Goal: Navigation & Orientation: Find specific page/section

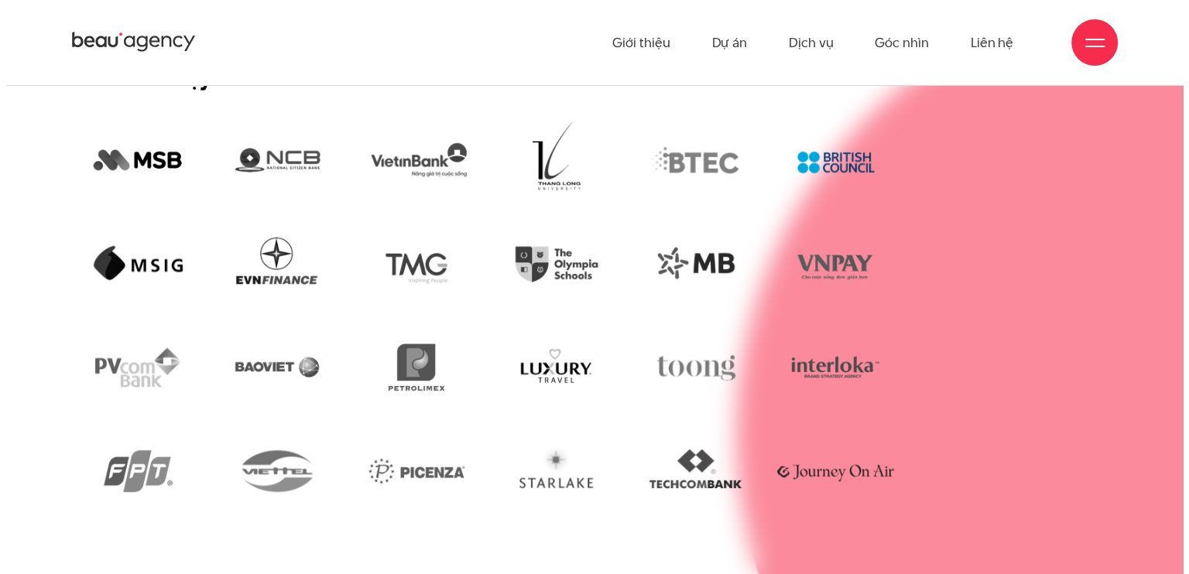
scroll to position [3021, 0]
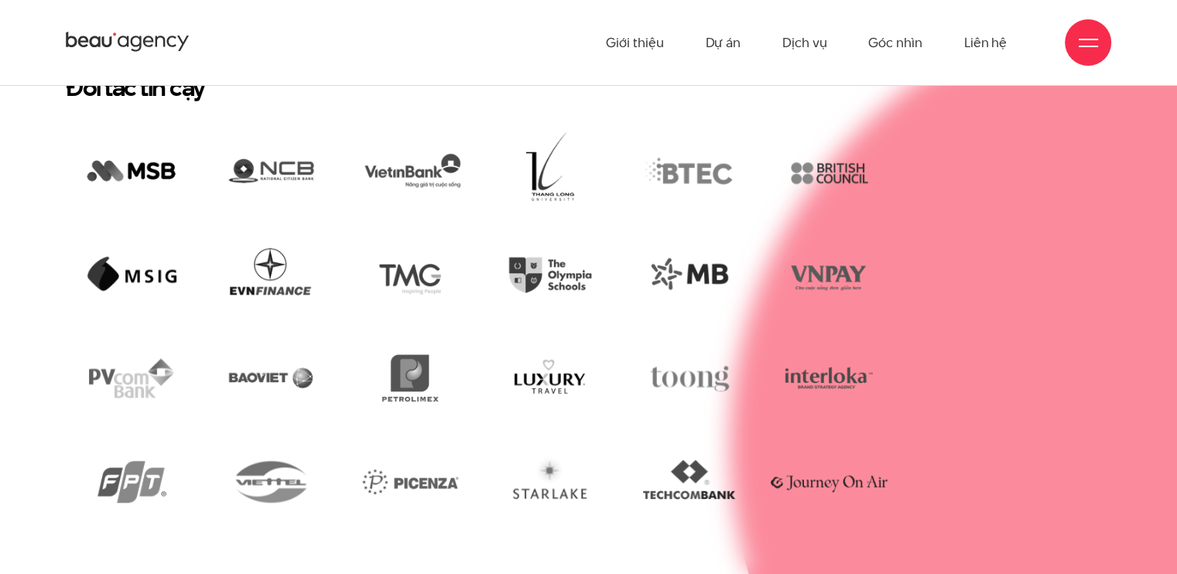
click at [1087, 46] on div at bounding box center [1088, 42] width 19 height 19
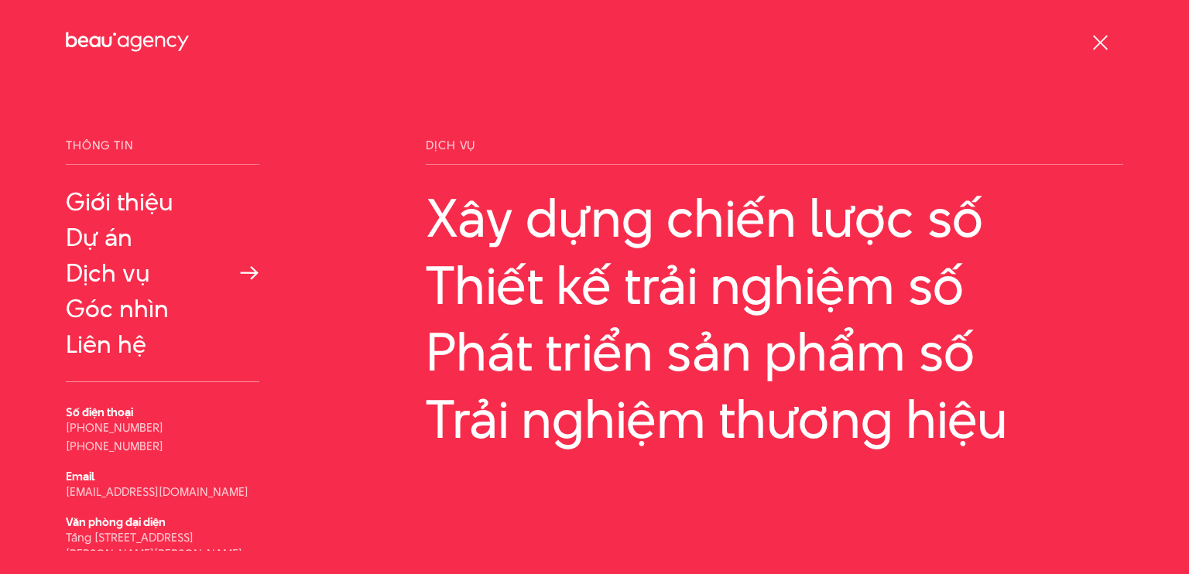
scroll to position [50, 0]
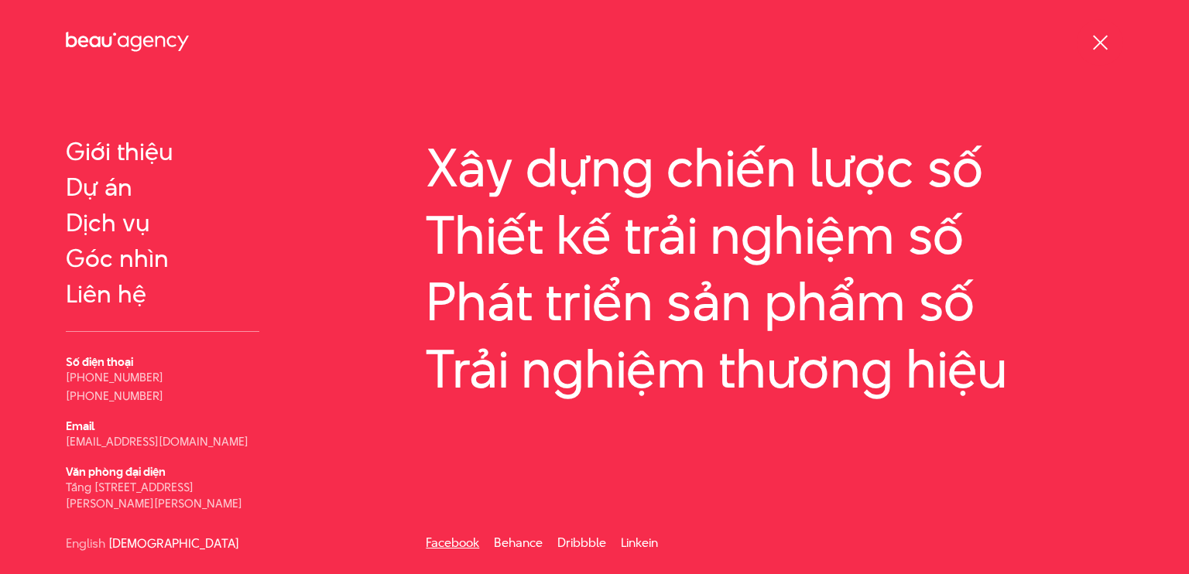
click at [467, 544] on link "Facebook" at bounding box center [452, 543] width 53 height 18
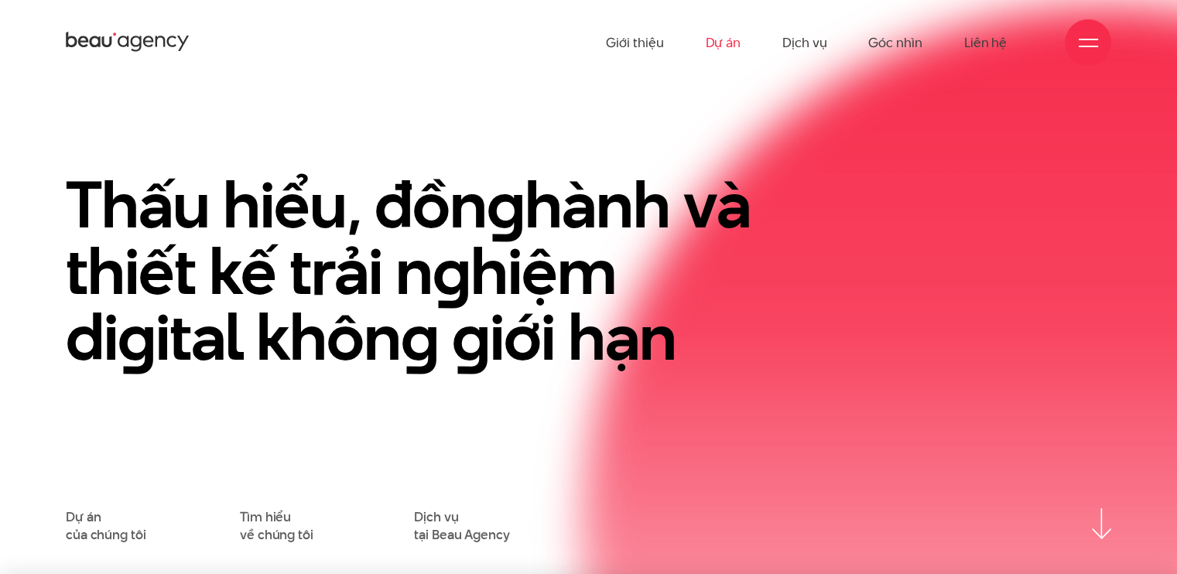
click at [732, 46] on link "Dự án" at bounding box center [723, 42] width 36 height 85
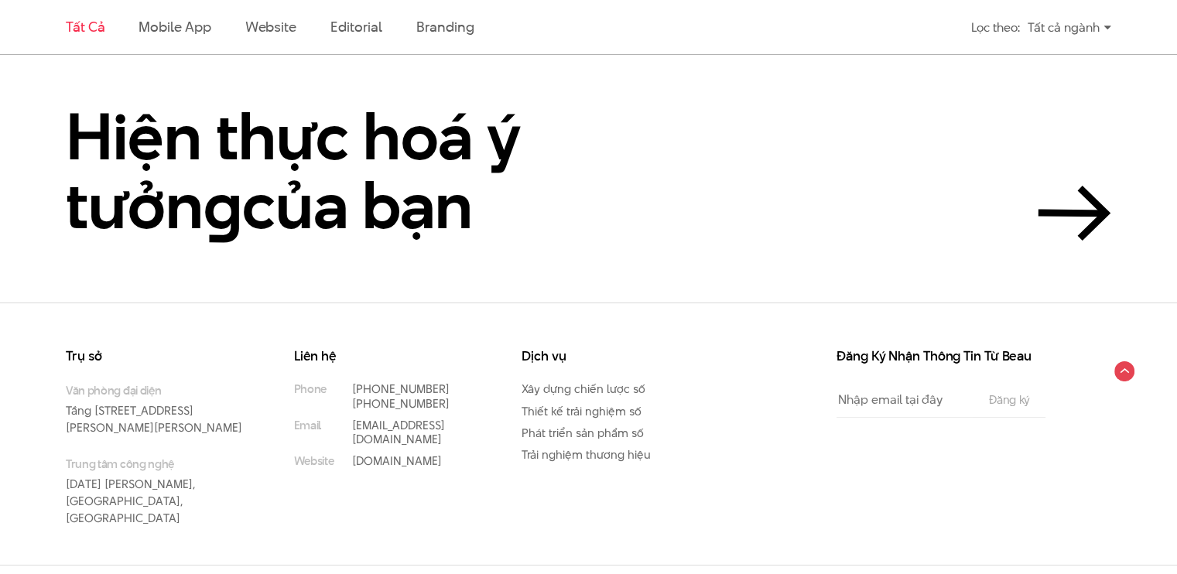
scroll to position [3543, 0]
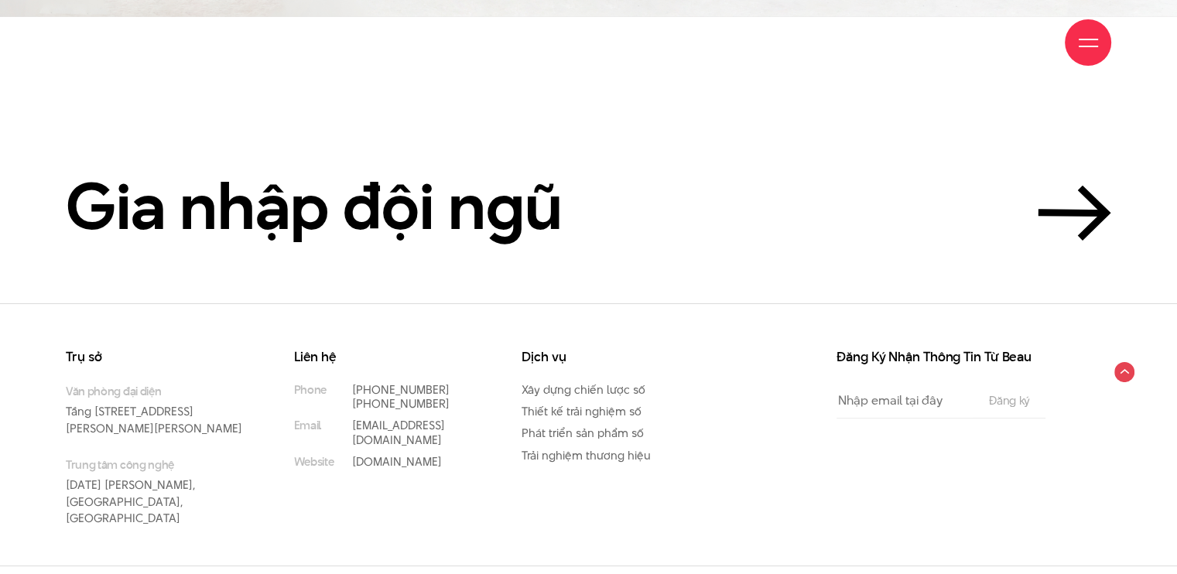
scroll to position [3721, 0]
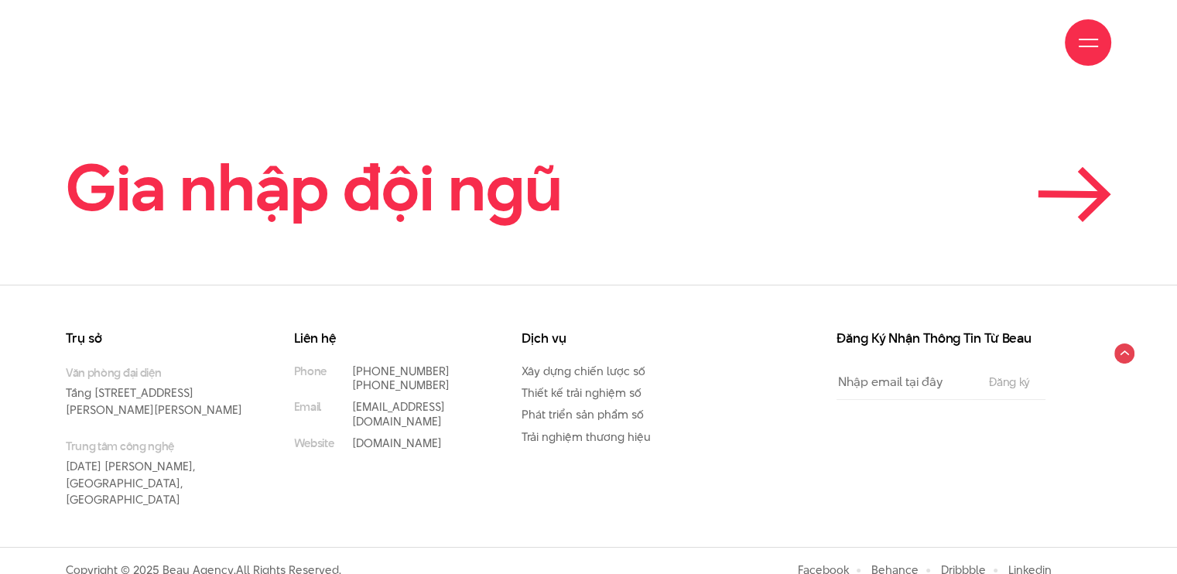
click at [1037, 197] on link "Gia nhập đội ngũ" at bounding box center [589, 188] width 1046 height 70
